Goal: Task Accomplishment & Management: Use online tool/utility

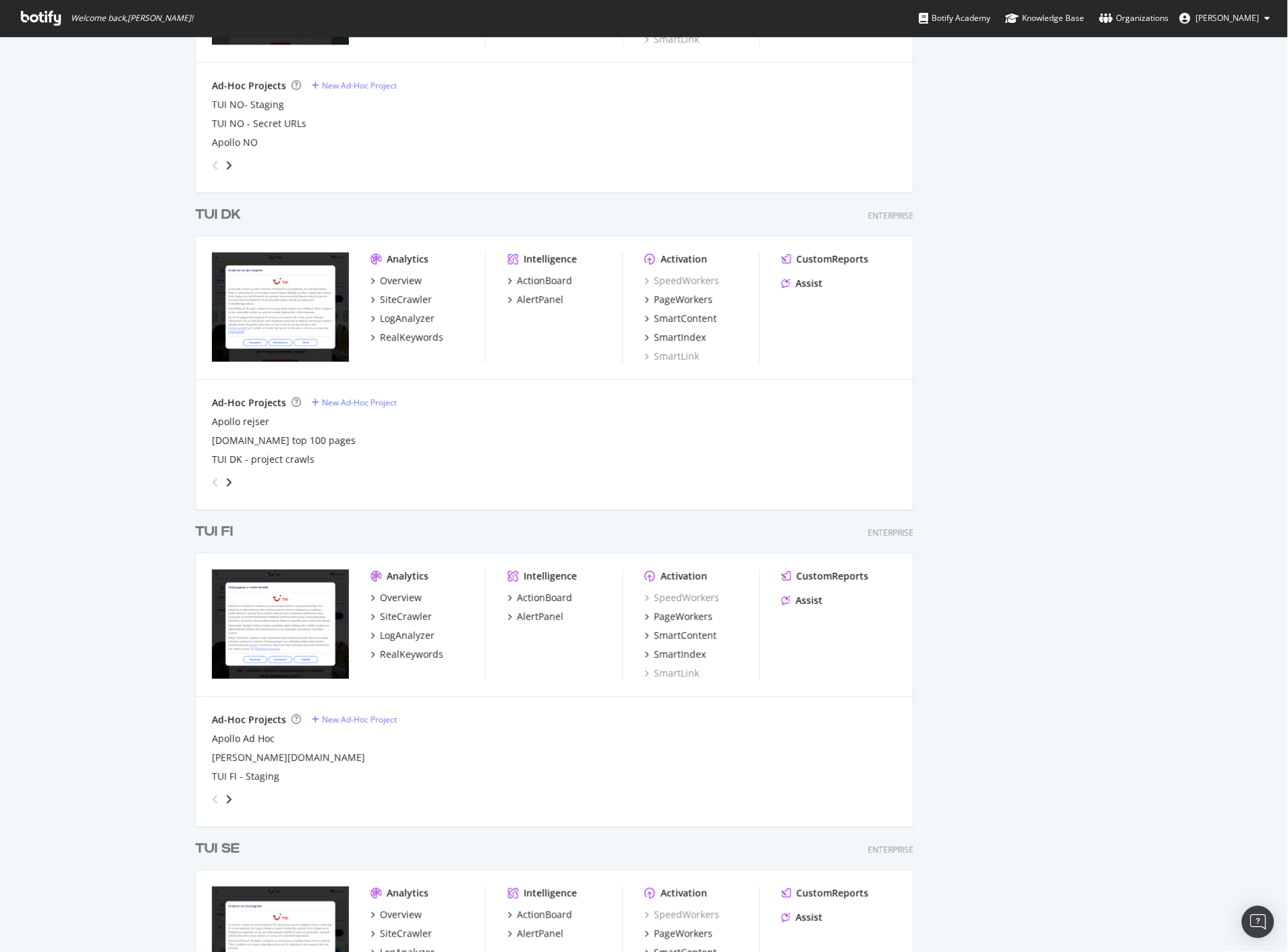
scroll to position [1199, 0]
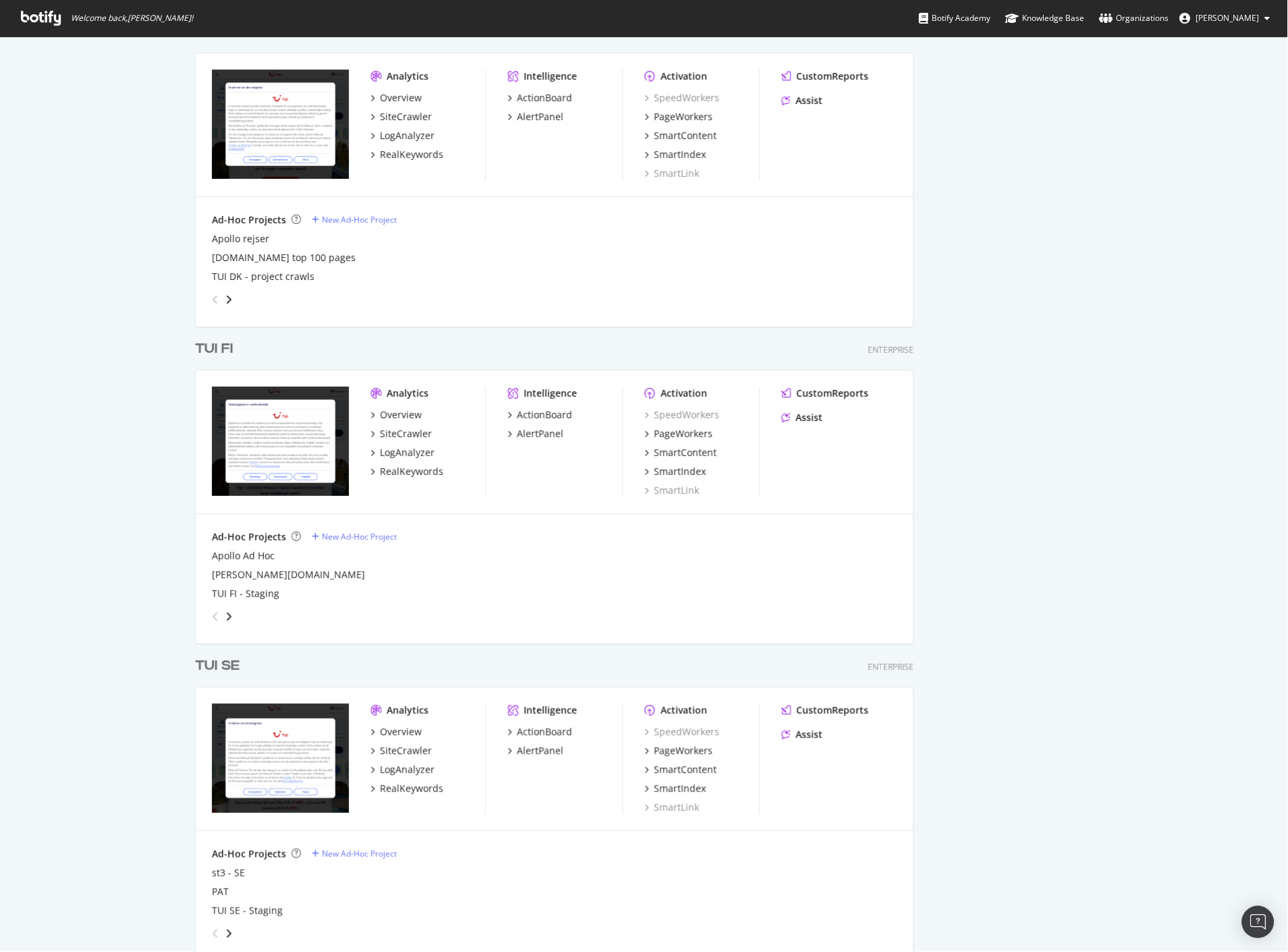
click at [210, 351] on div "TUI FI" at bounding box center [214, 349] width 38 height 20
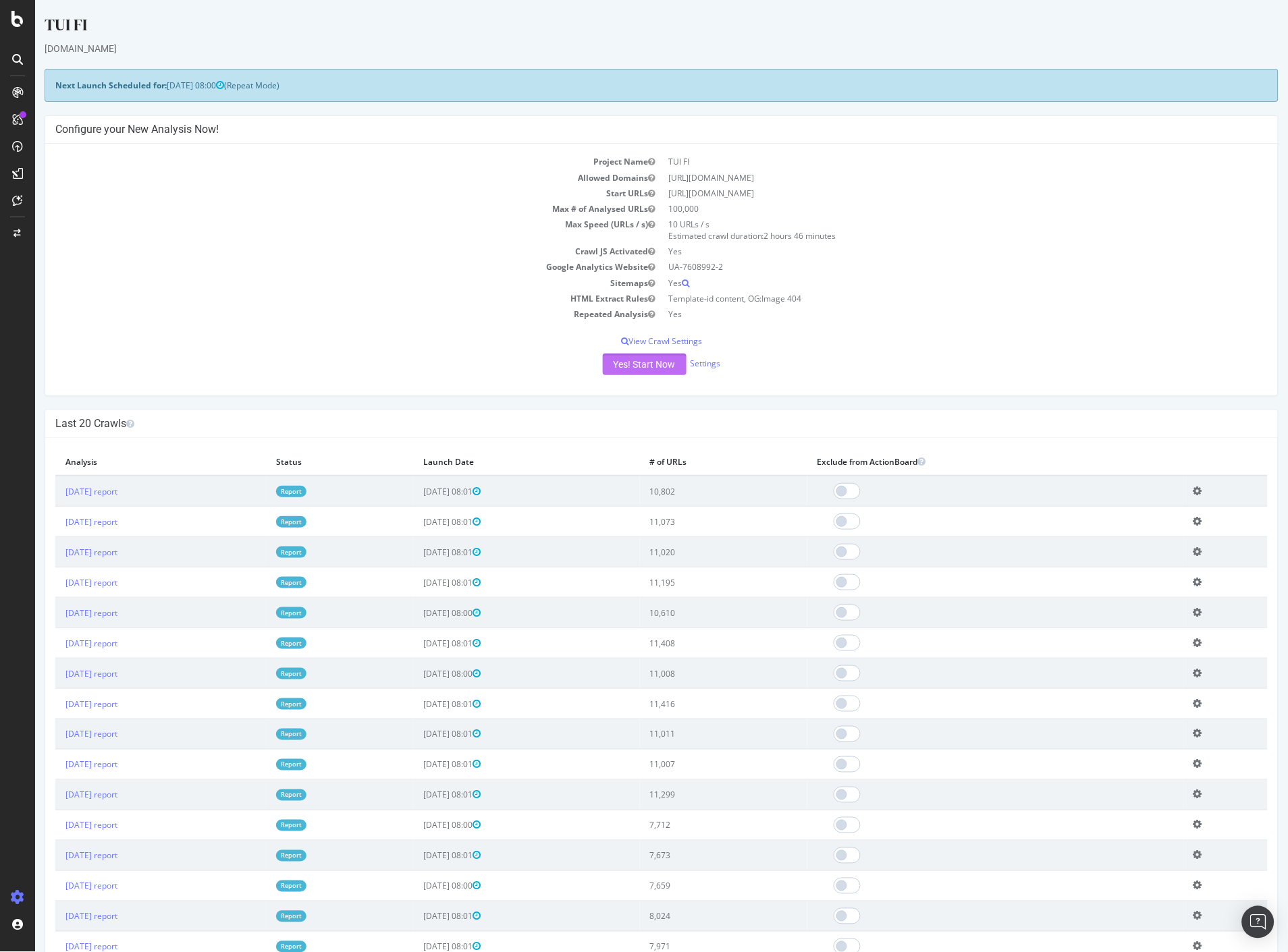
click at [658, 366] on button "Yes! Start Now" at bounding box center [644, 364] width 84 height 22
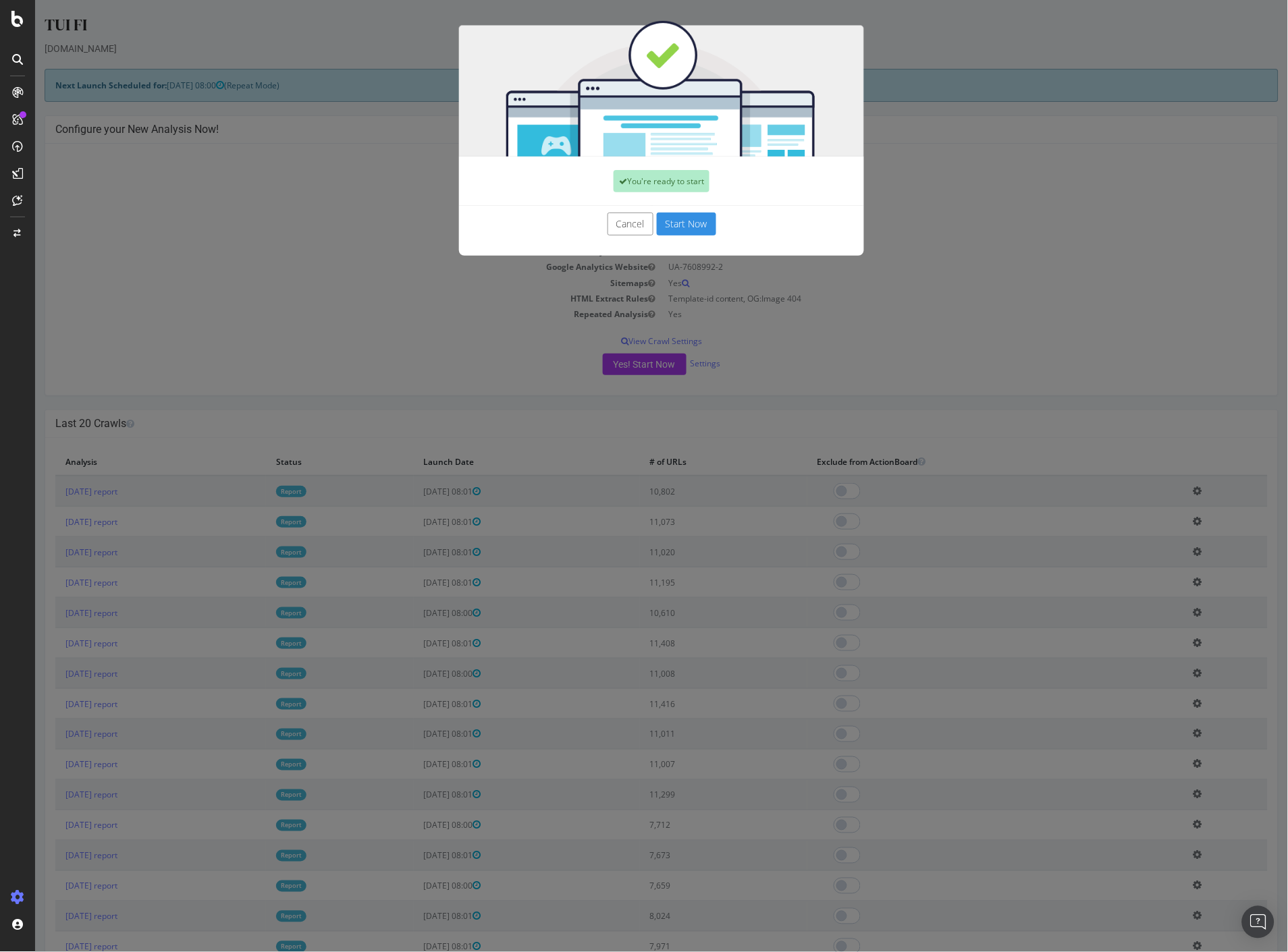
click at [676, 224] on button "Start Now" at bounding box center [686, 224] width 60 height 23
